Goal: Transaction & Acquisition: Purchase product/service

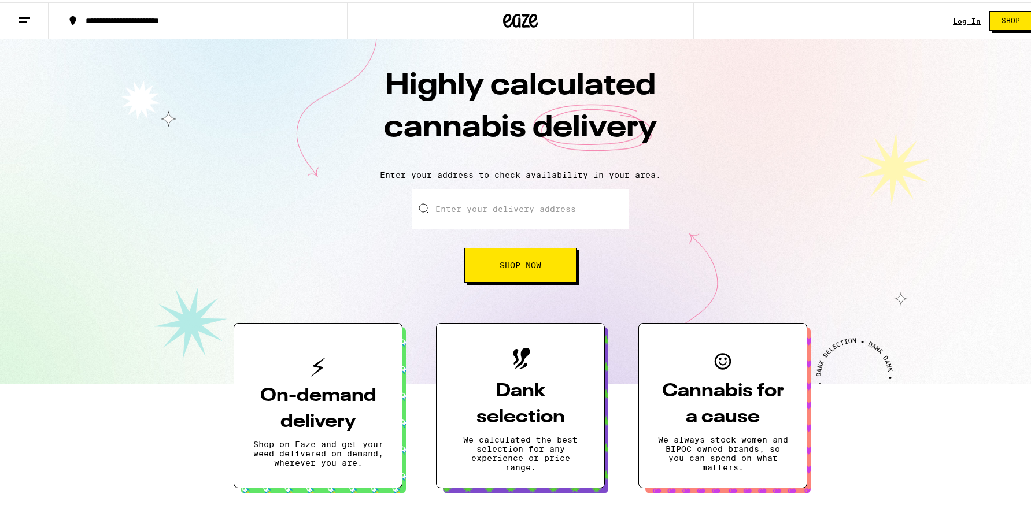
click at [477, 210] on input "Enter your delivery address" at bounding box center [520, 207] width 217 height 40
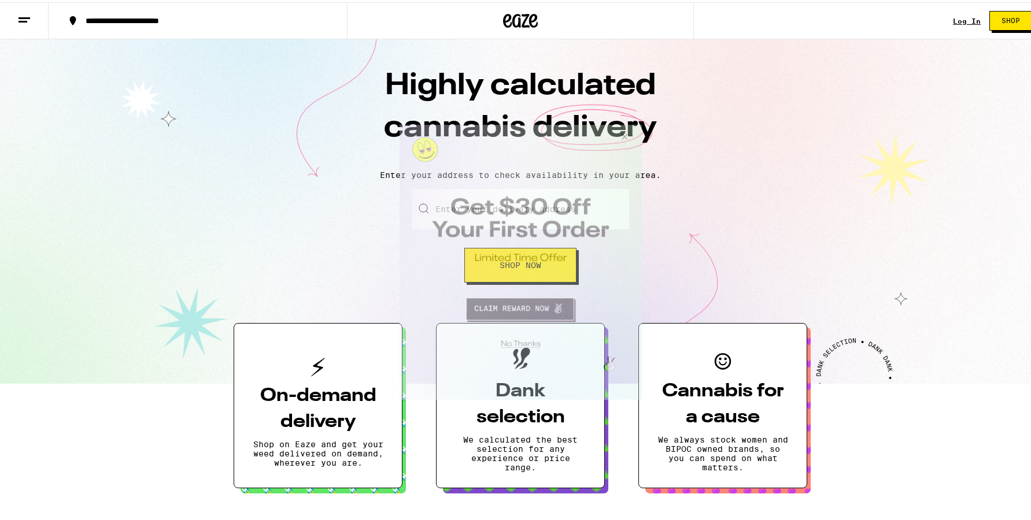
click at [622, 133] on button "Close Modal" at bounding box center [622, 139] width 31 height 28
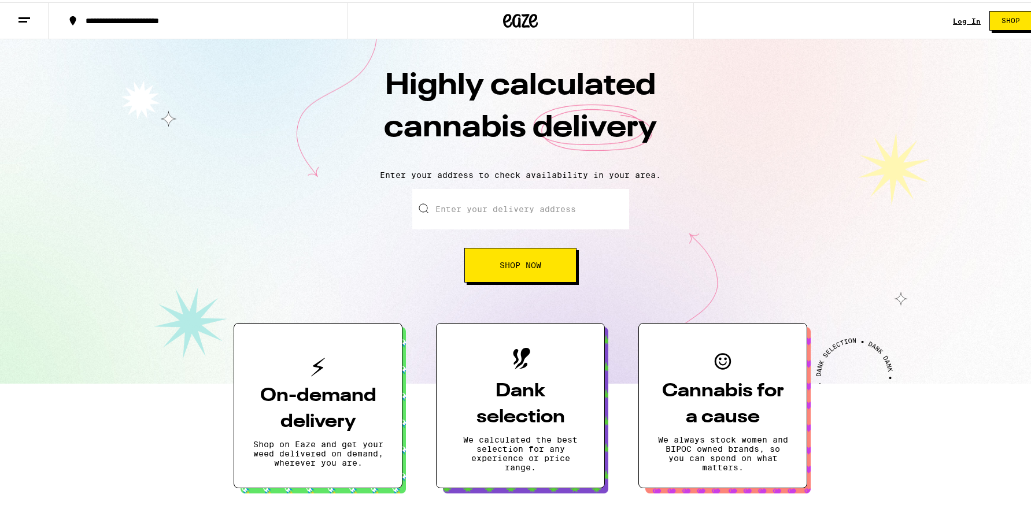
click at [530, 208] on input "Enter your delivery address" at bounding box center [520, 207] width 217 height 40
paste input "[TECHNICAL_ID]"
type input "[TECHNICAL_ID]"
click at [525, 264] on span "Shop Now" at bounding box center [521, 263] width 42 height 8
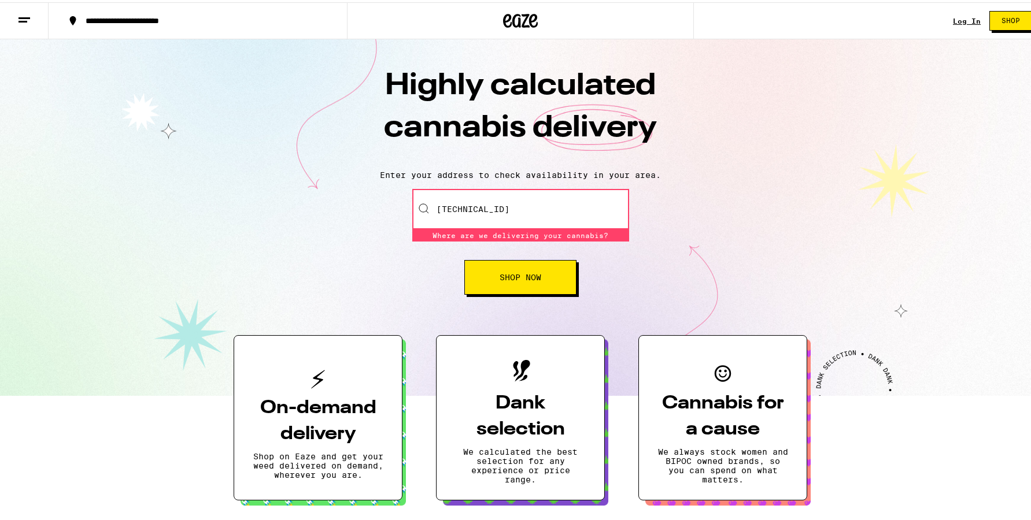
click at [555, 282] on button "Shop Now" at bounding box center [520, 275] width 112 height 35
